Goal: Find specific page/section: Find specific page/section

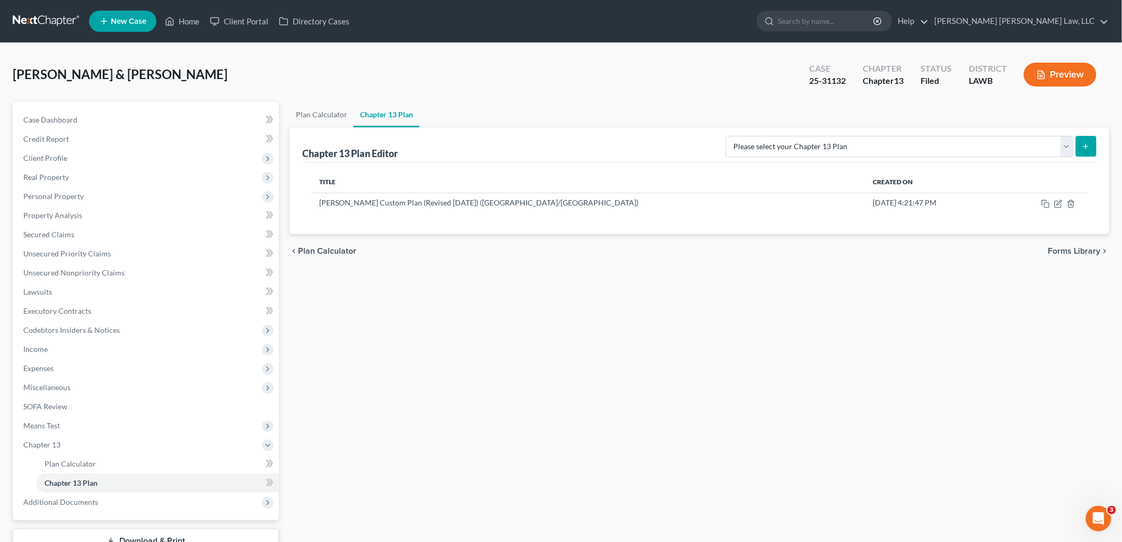
click at [56, 23] on link at bounding box center [47, 21] width 68 height 19
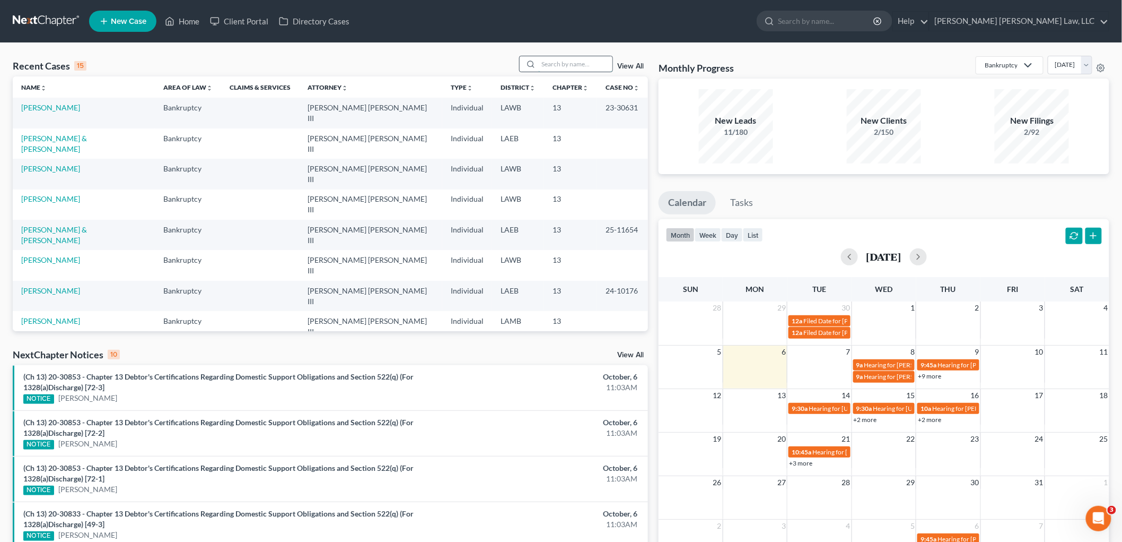
click at [577, 64] on input "search" at bounding box center [575, 63] width 74 height 15
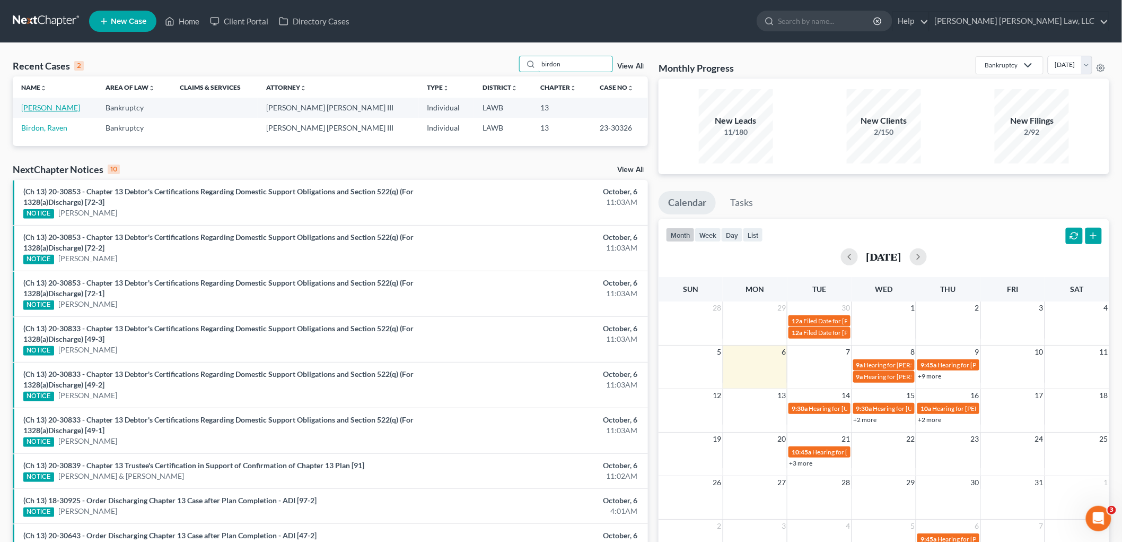
type input "birdon"
click at [50, 108] on link "[PERSON_NAME]" at bounding box center [50, 107] width 59 height 9
